Goal: Information Seeking & Learning: Learn about a topic

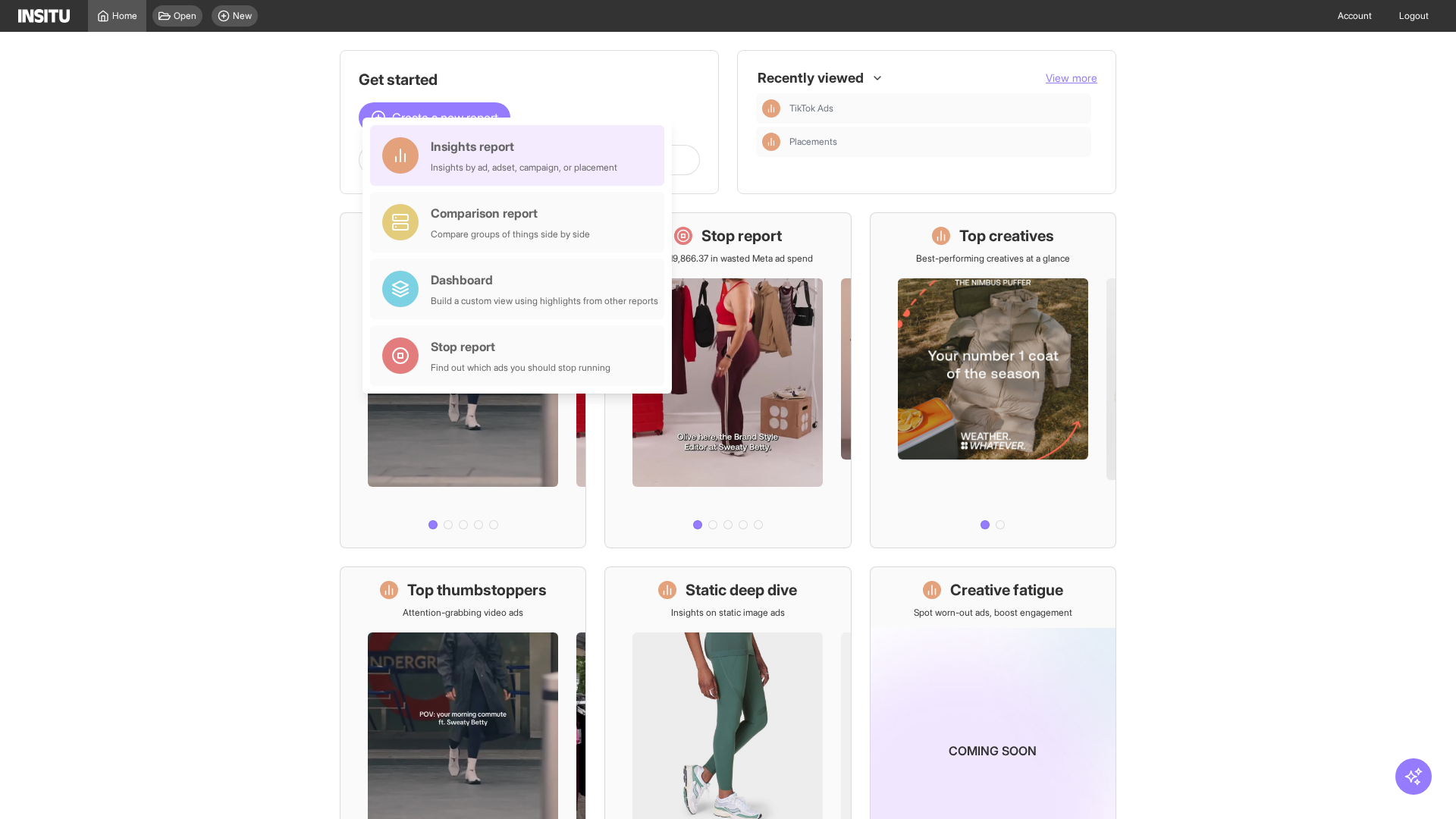
click at [521, 156] on div "Insights report Insights by ad, adset, campaign, or placement" at bounding box center [524, 156] width 187 height 37
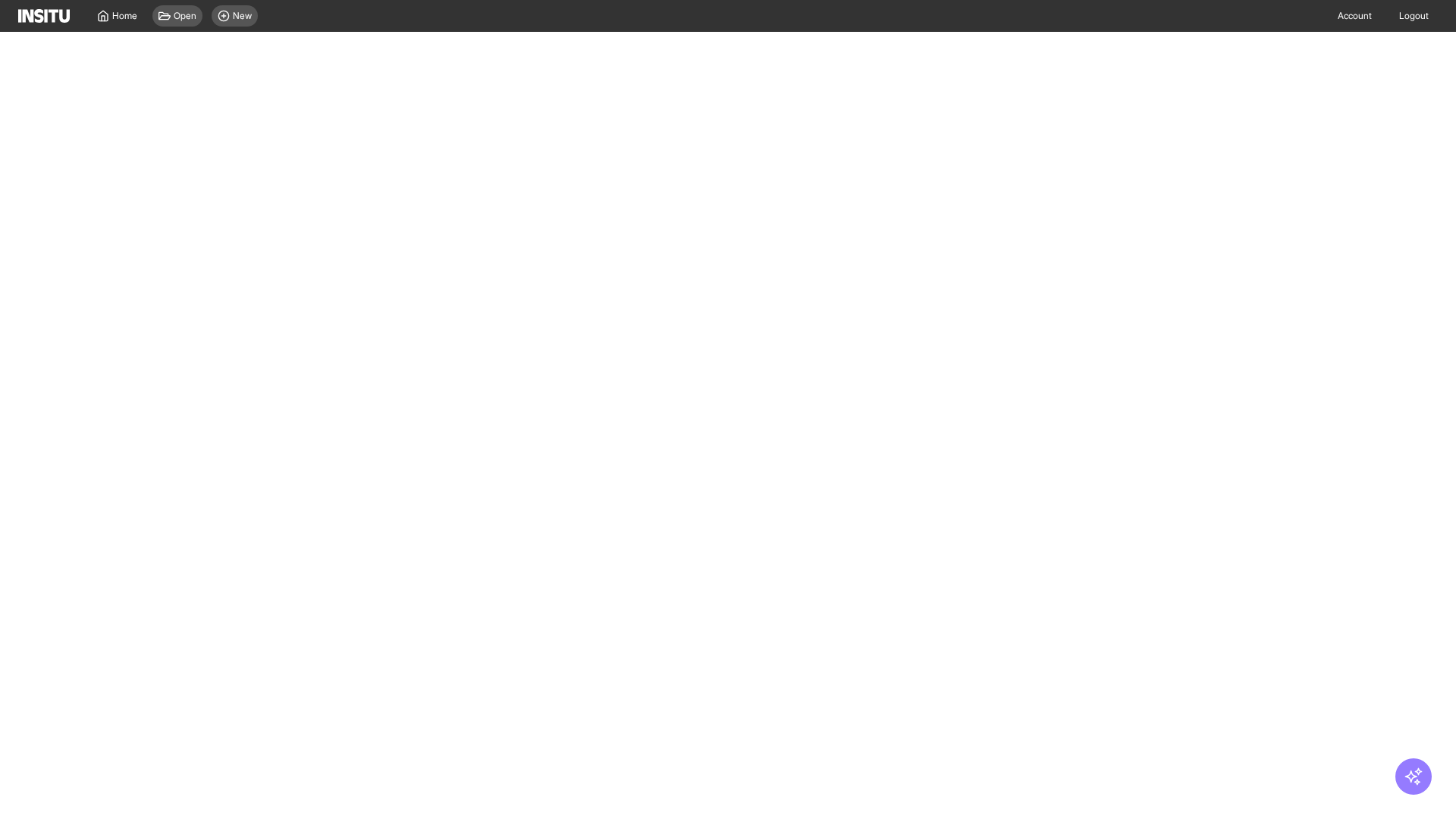
select select "**"
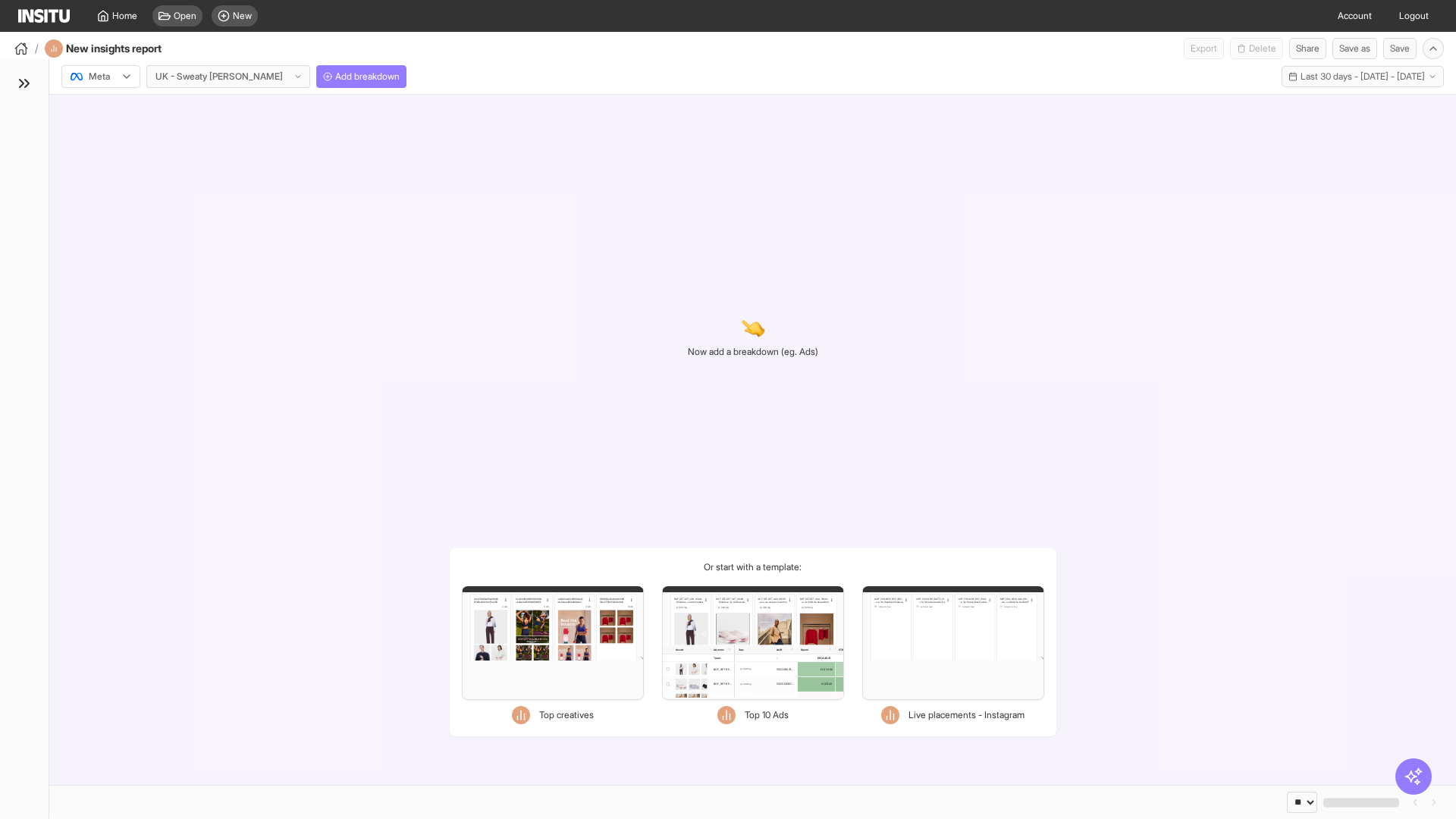
click at [101, 76] on div at bounding box center [90, 76] width 42 height 15
click at [104, 135] on span "TikTok" at bounding box center [103, 134] width 25 height 14
